Goal: Task Accomplishment & Management: Use online tool/utility

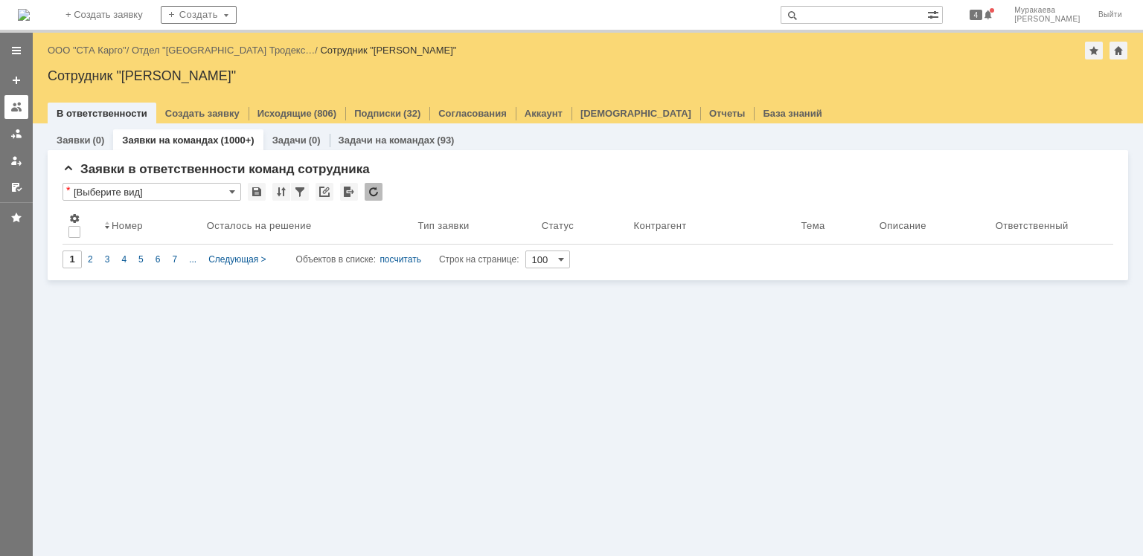
click at [11, 110] on div at bounding box center [16, 107] width 12 height 12
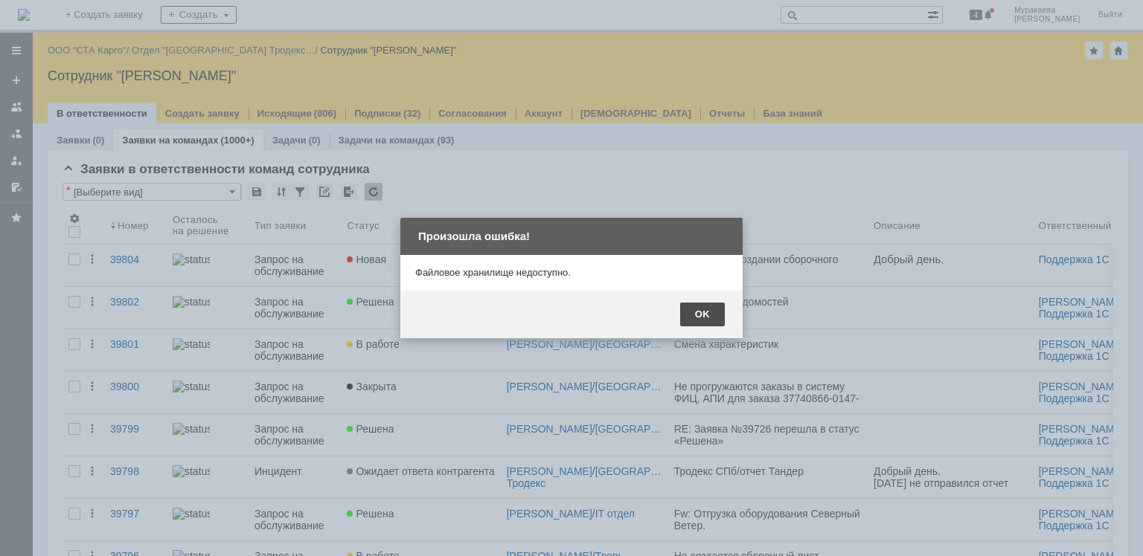
click at [702, 312] on div "OK" at bounding box center [702, 315] width 45 height 24
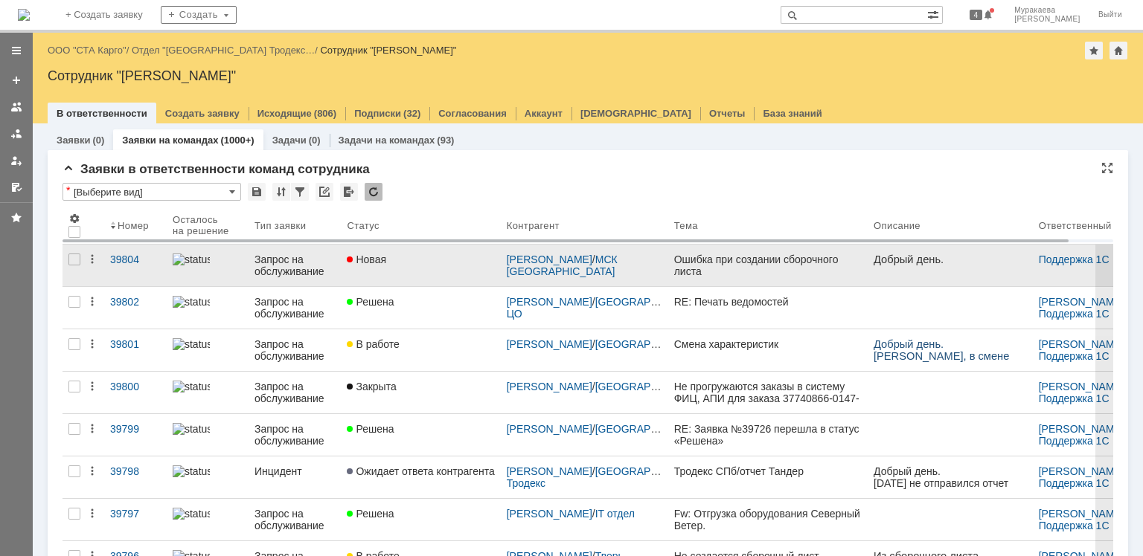
click at [290, 265] on div "Запрос на обслуживание" at bounding box center [294, 266] width 80 height 24
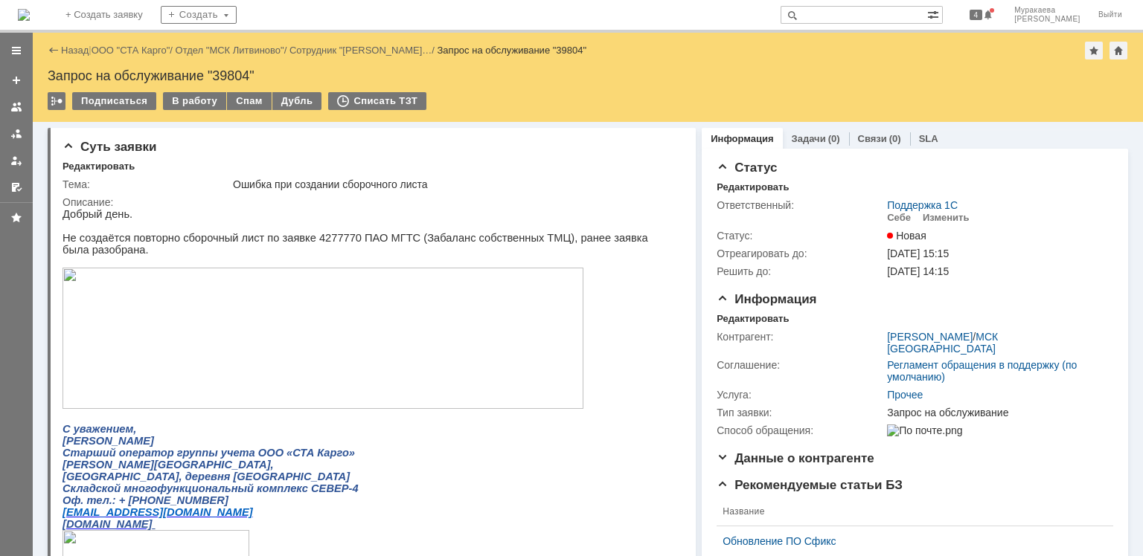
click at [246, 351] on img at bounding box center [322, 338] width 521 height 141
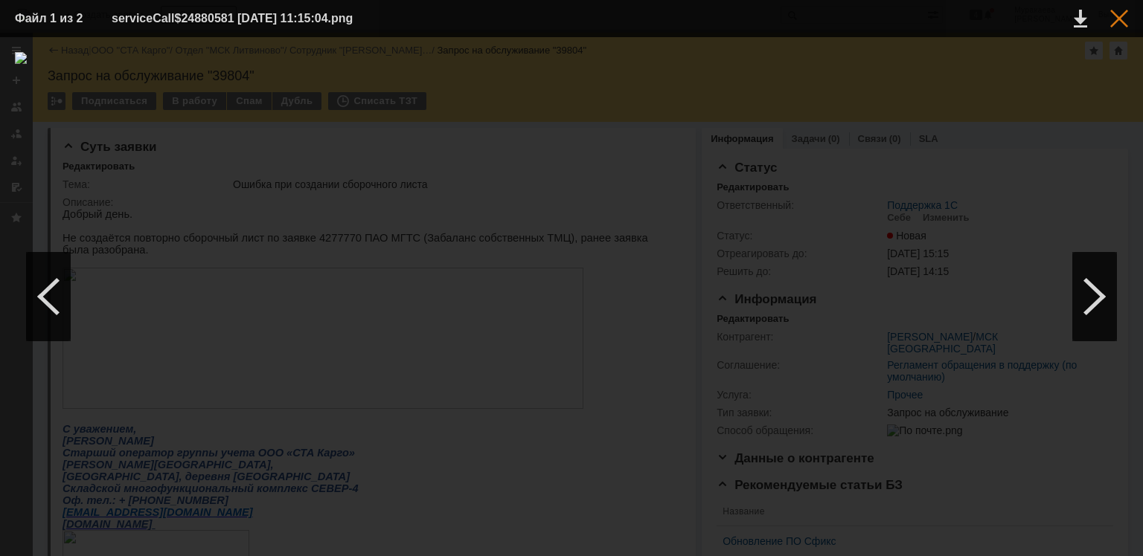
click at [1119, 21] on div at bounding box center [1119, 19] width 18 height 18
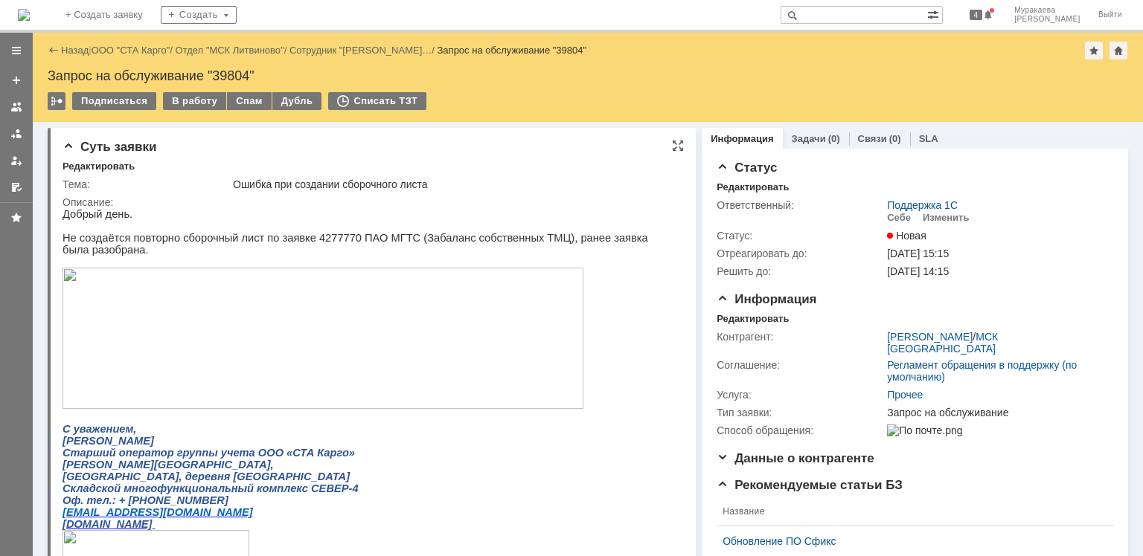
click at [320, 243] on p "Не создаётся повторно сборочный лист по заявке 4277770 ПАО МГТС (Забаланс собст…" at bounding box center [366, 244] width 608 height 24
copy p "4277770"
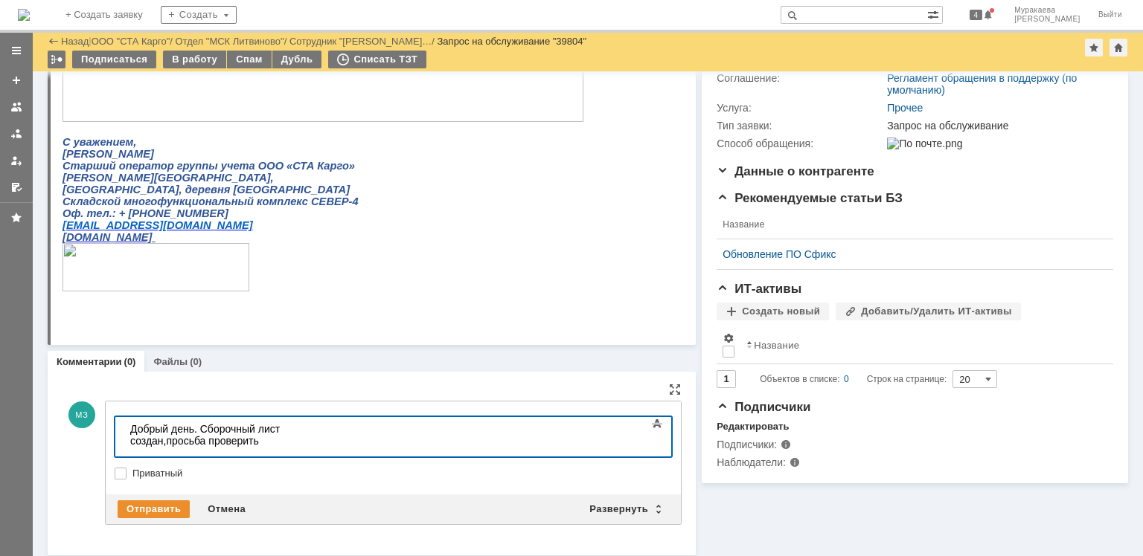
scroll to position [239, 0]
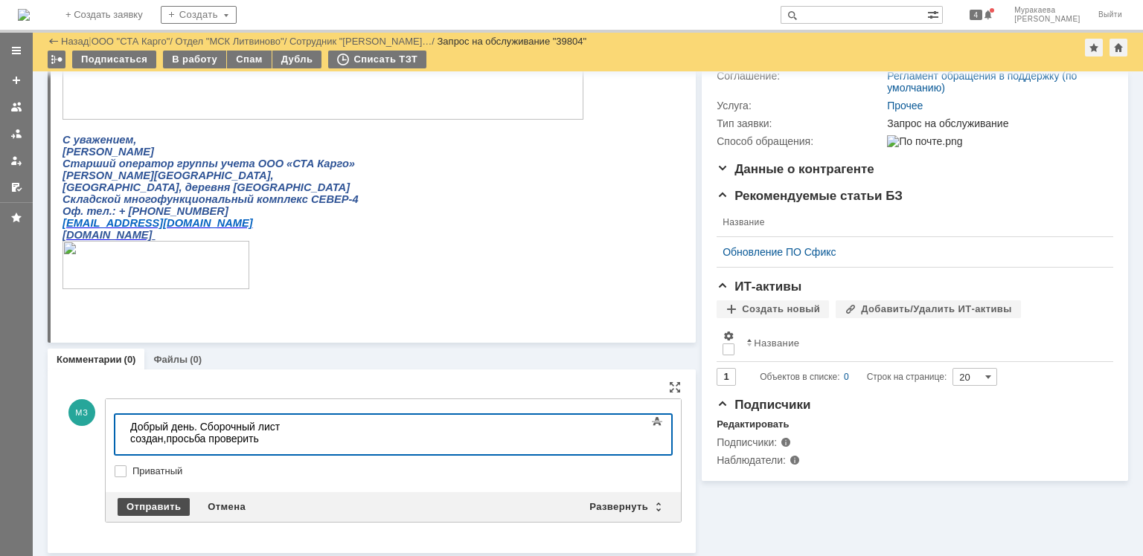
click at [172, 506] on div "Отправить" at bounding box center [154, 507] width 72 height 18
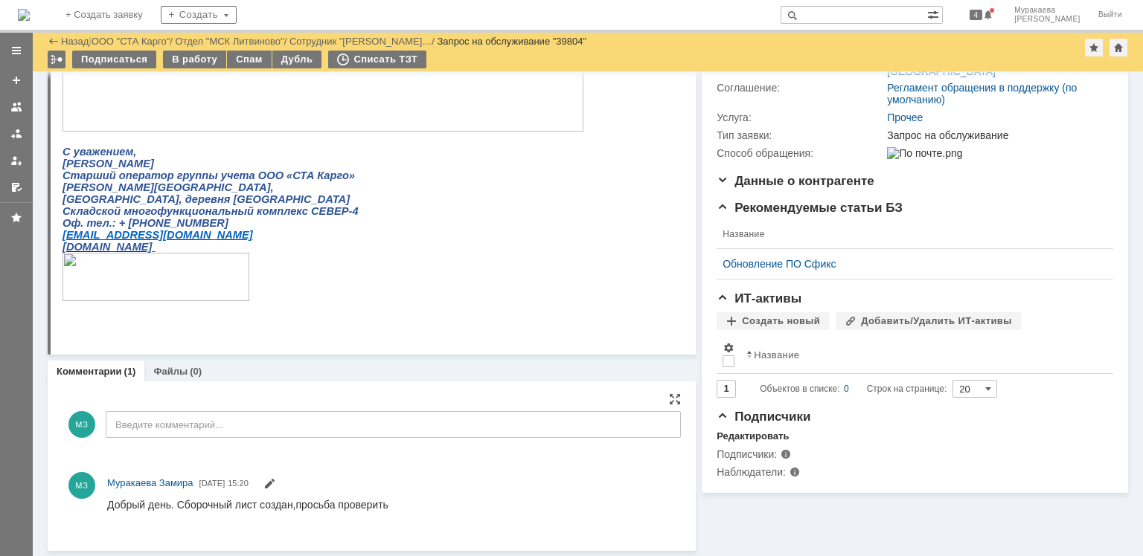
scroll to position [0, 0]
click at [388, 552] on div "Суть заявки Редактировать Тема: Ошибка при создании сборочного листа Описание: …" at bounding box center [588, 201] width 1110 height 713
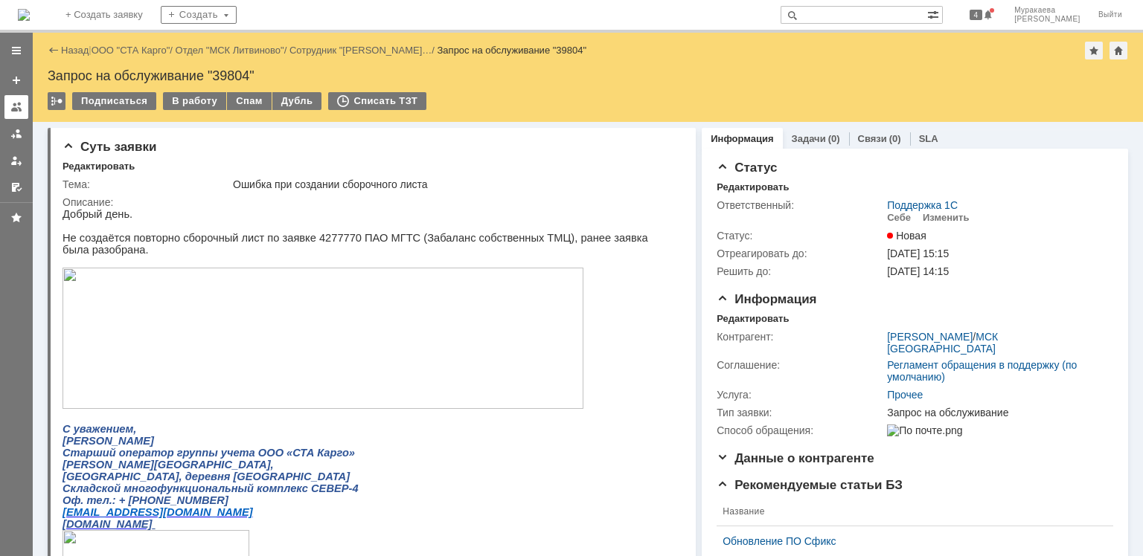
click at [18, 106] on div at bounding box center [16, 107] width 12 height 12
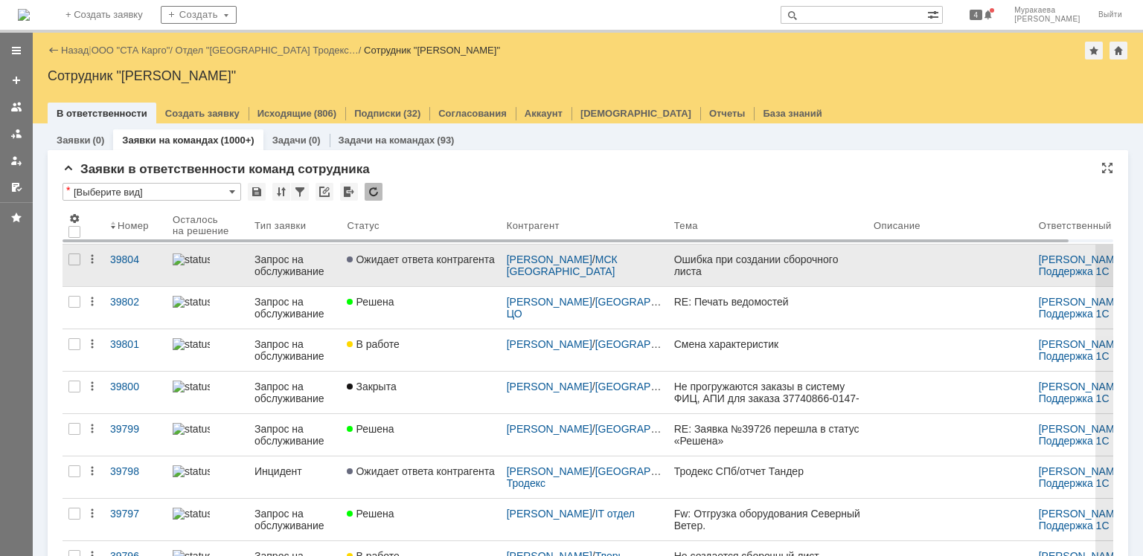
click at [278, 262] on div "Запрос на обслуживание" at bounding box center [294, 266] width 80 height 24
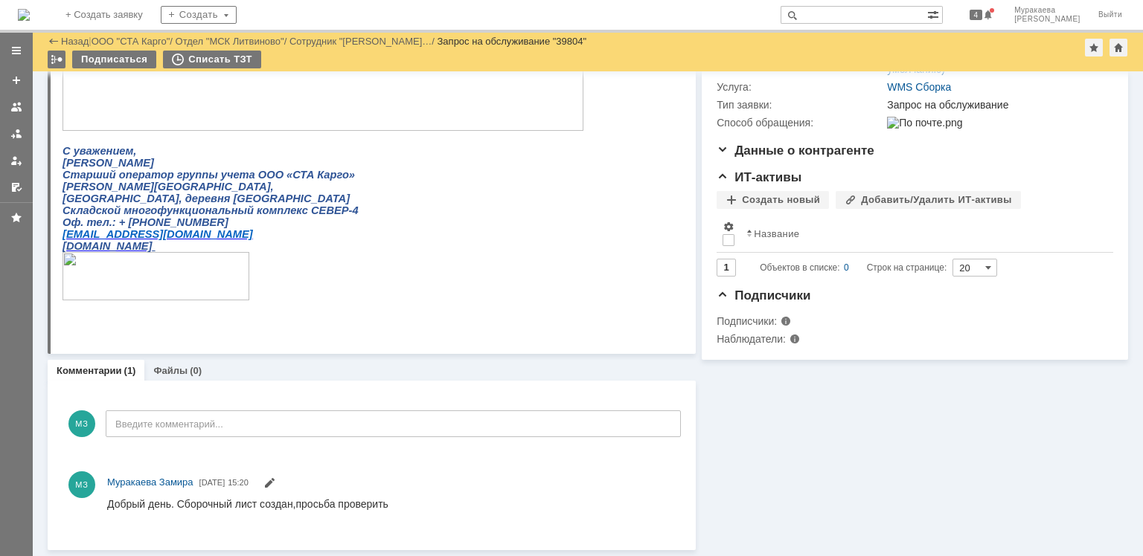
scroll to position [227, 0]
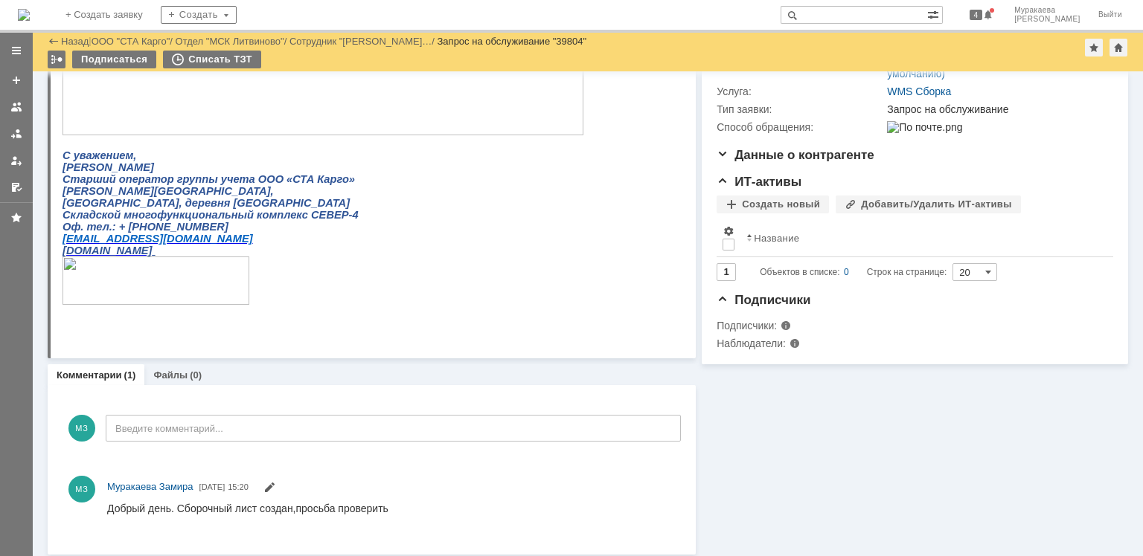
scroll to position [227, 0]
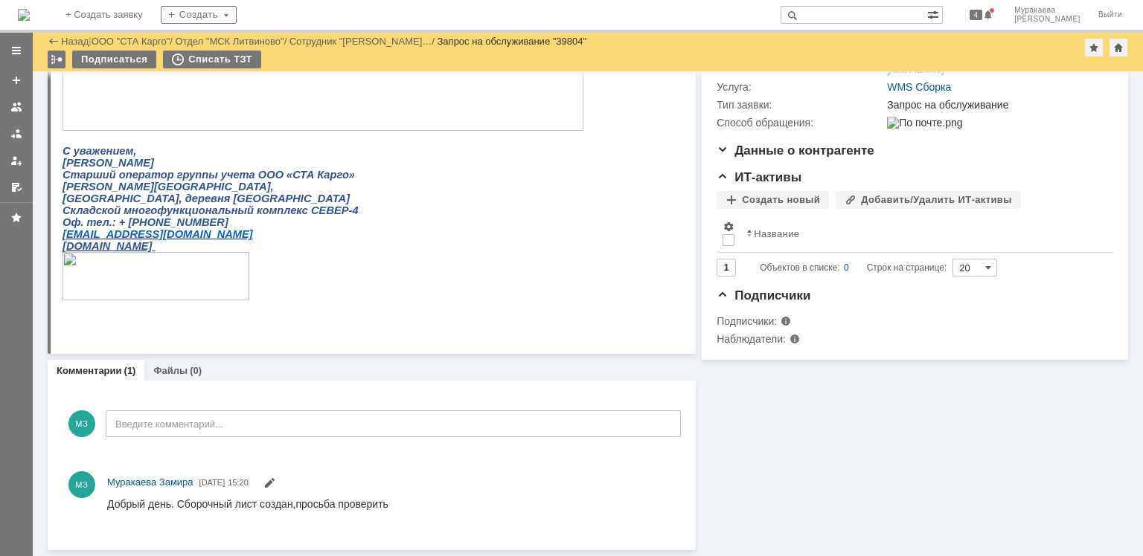
scroll to position [227, 0]
click at [19, 106] on div at bounding box center [16, 107] width 12 height 12
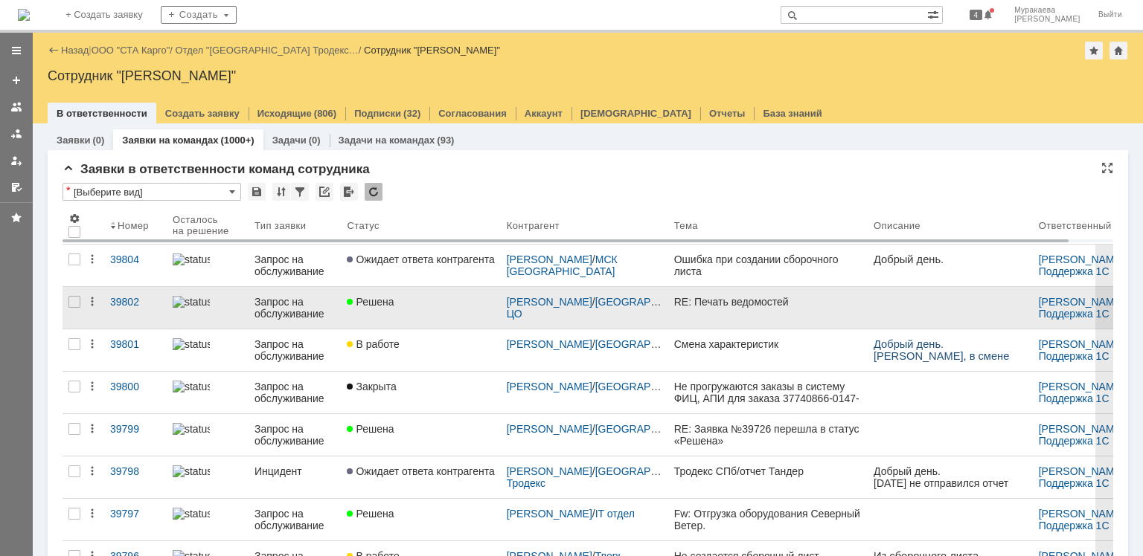
click at [277, 310] on div "Запрос на обслуживание" at bounding box center [294, 308] width 80 height 24
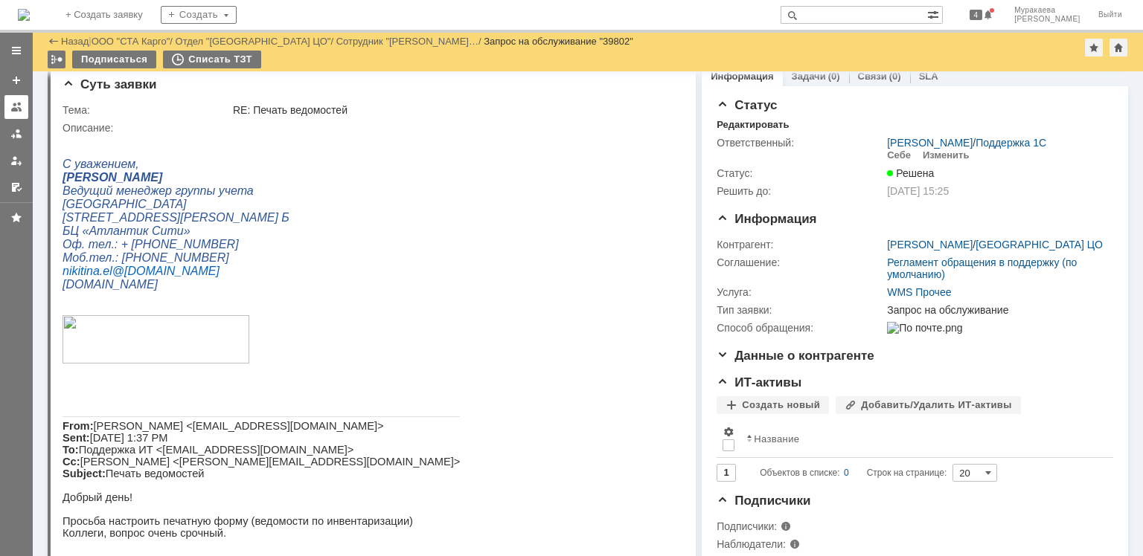
click at [21, 108] on div at bounding box center [16, 107] width 12 height 12
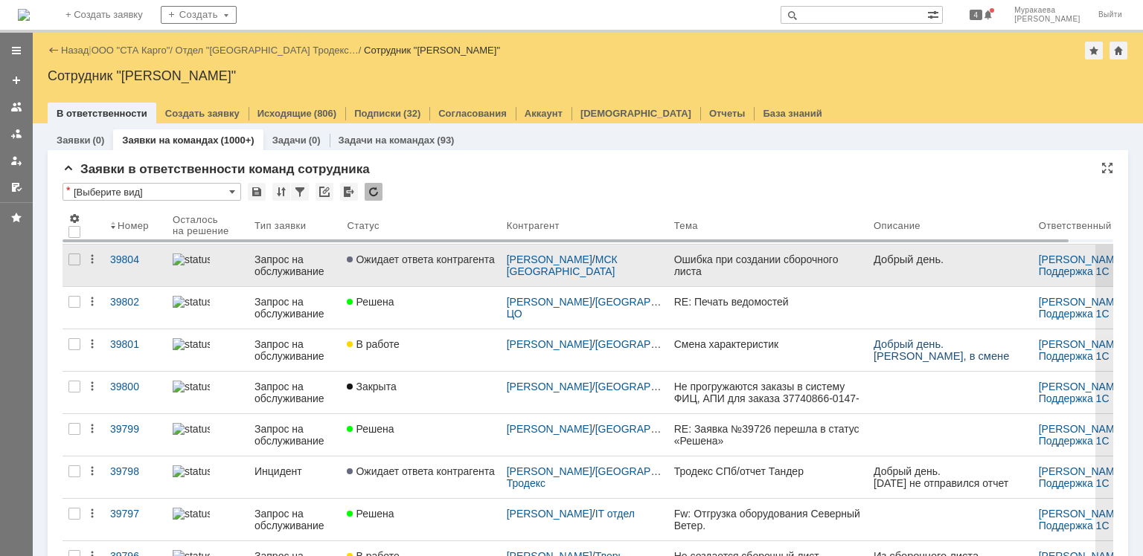
click at [298, 268] on div "Запрос на обслуживание" at bounding box center [294, 266] width 80 height 24
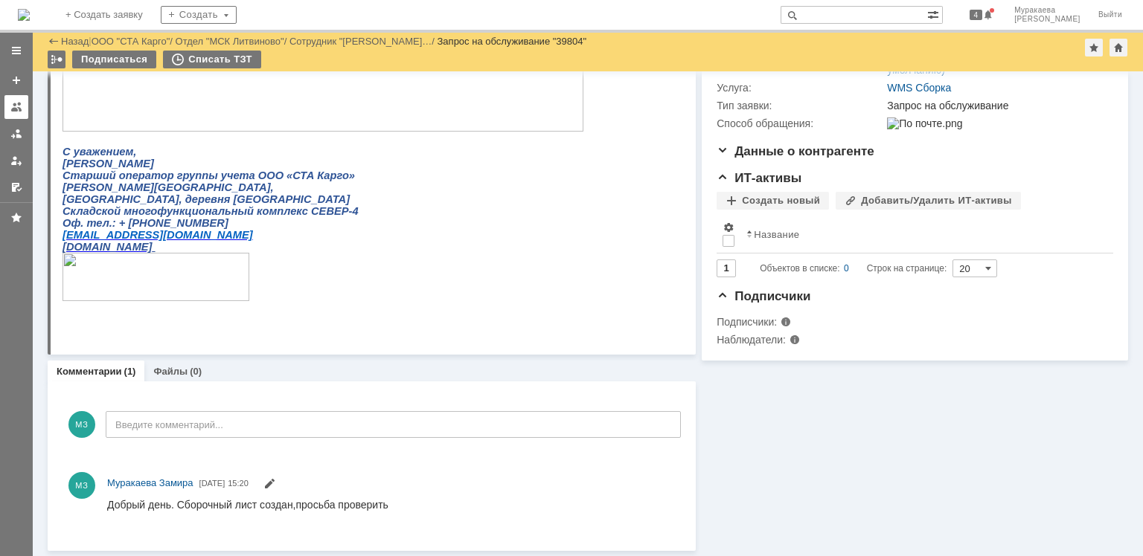
click at [15, 105] on div at bounding box center [16, 107] width 12 height 12
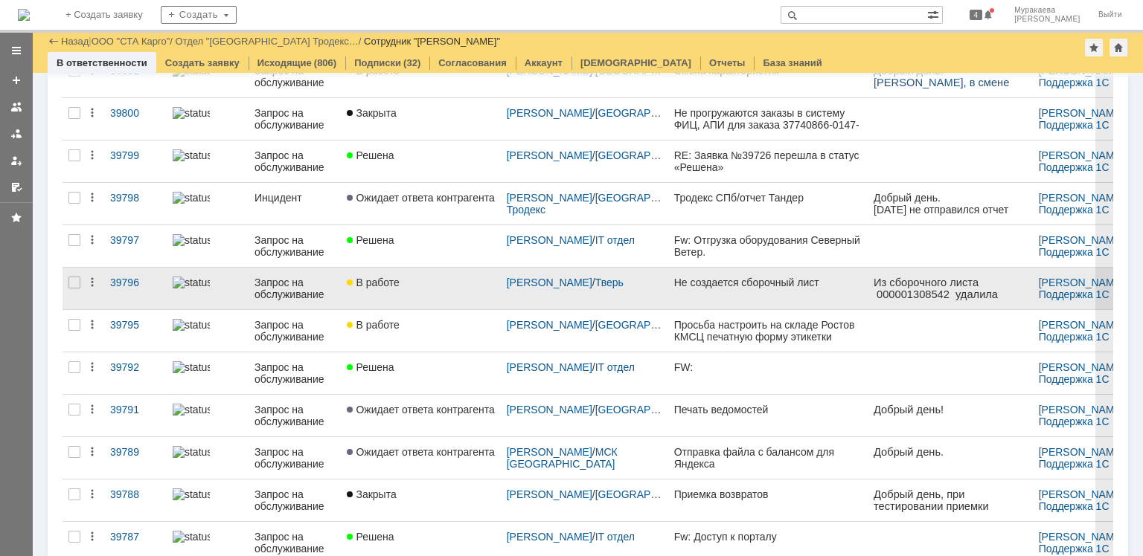
click at [277, 289] on div "Запрос на обслуживание" at bounding box center [294, 289] width 80 height 24
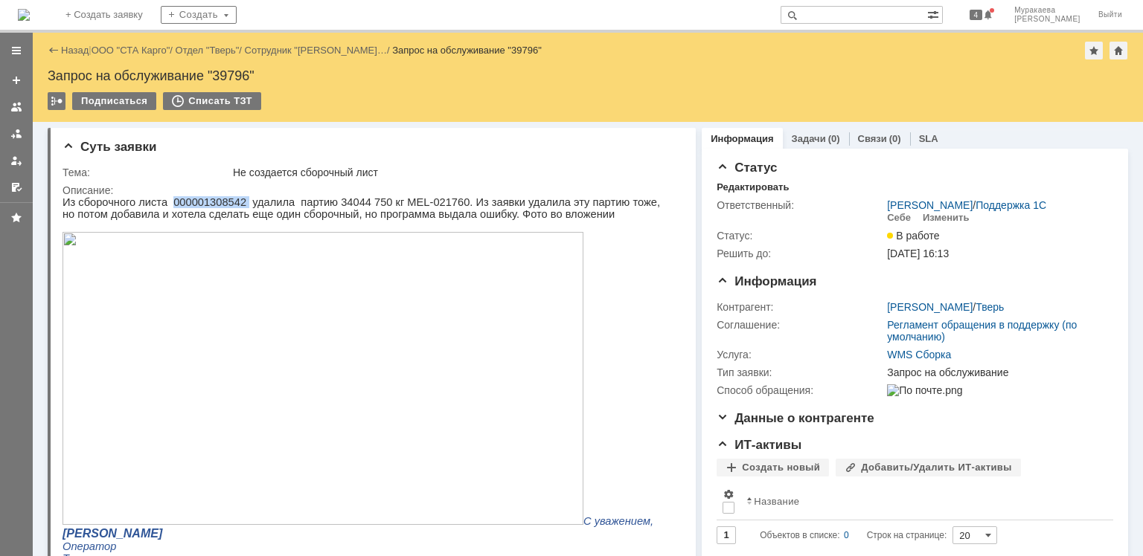
drag, startPoint x: 231, startPoint y: 199, endPoint x: 165, endPoint y: 198, distance: 65.5
click at [165, 198] on p "Из сборочного листа 000001308542 удалила партию 34044 750 кг MEL-021760. Из зая…" at bounding box center [366, 361] width 608 height 331
drag, startPoint x: 249, startPoint y: 75, endPoint x: 216, endPoint y: 70, distance: 33.1
click at [216, 70] on div "Запрос на обслуживание "39796"" at bounding box center [588, 75] width 1080 height 15
copy div "39796"
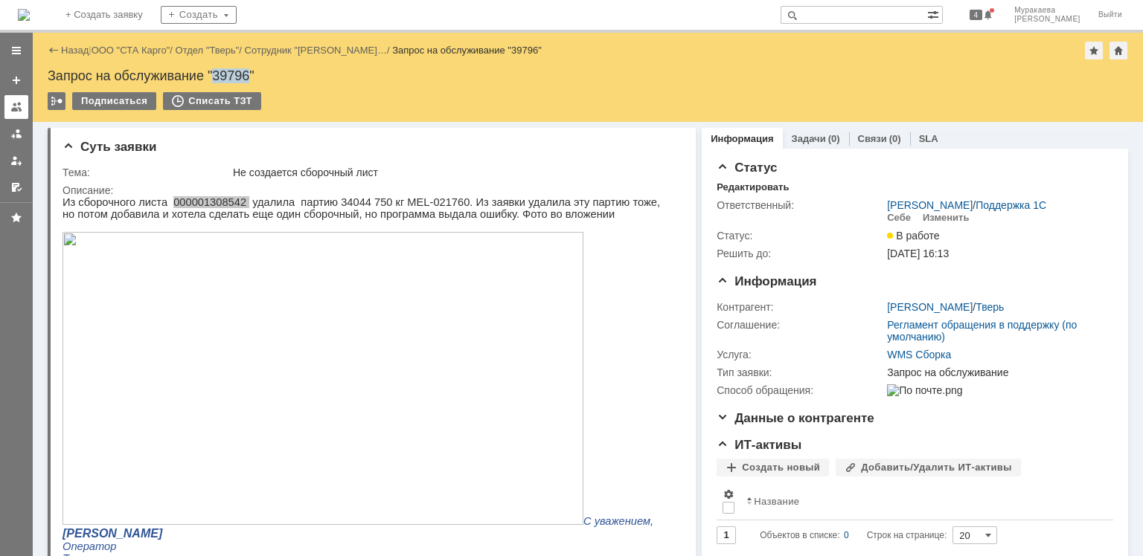
click at [16, 106] on div at bounding box center [16, 107] width 12 height 12
